Goal: Navigation & Orientation: Find specific page/section

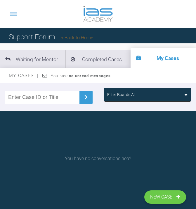
click at [13, 16] on icon at bounding box center [13, 14] width 7 height 5
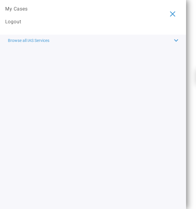
click at [26, 8] on link "My Cases" at bounding box center [16, 9] width 22 height 8
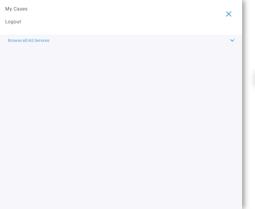
click at [195, 13] on icon at bounding box center [228, 13] width 9 height 9
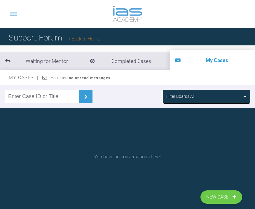
click at [82, 40] on link "Back to Home" at bounding box center [84, 39] width 32 height 6
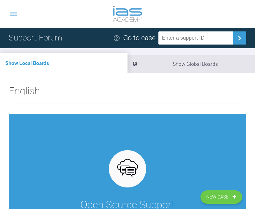
click at [14, 13] on icon at bounding box center [13, 13] width 9 height 9
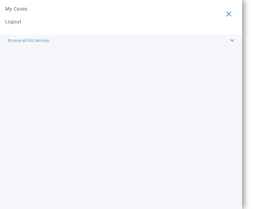
click at [24, 41] on span "Browse all IAS Services" at bounding box center [28, 40] width 41 height 6
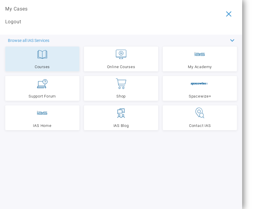
click at [34, 56] on link "Courses" at bounding box center [42, 59] width 74 height 25
